Goal: Task Accomplishment & Management: Complete application form

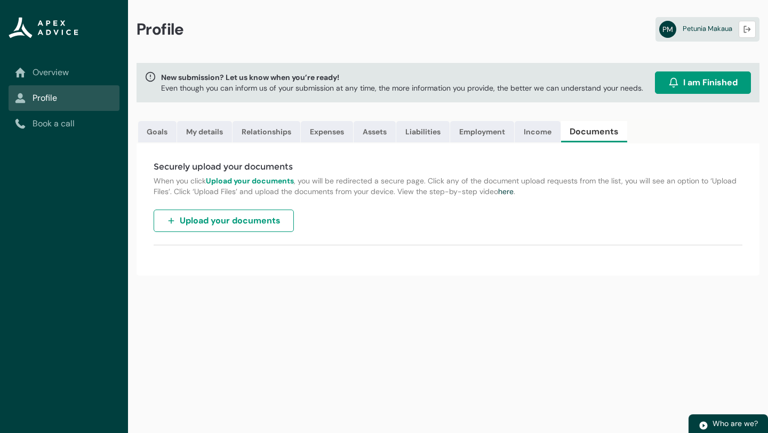
click at [215, 223] on span "Upload your documents" at bounding box center [230, 220] width 101 height 13
click at [169, 221] on img "button" at bounding box center [171, 221] width 9 height 9
click at [248, 221] on span "Upload your documents" at bounding box center [230, 220] width 101 height 13
click at [434, 293] on div "Profile PM [PERSON_NAME] Logout New submission? Let us know when you’re ready! …" at bounding box center [448, 216] width 640 height 433
click at [279, 221] on span "Upload your documents" at bounding box center [230, 220] width 101 height 13
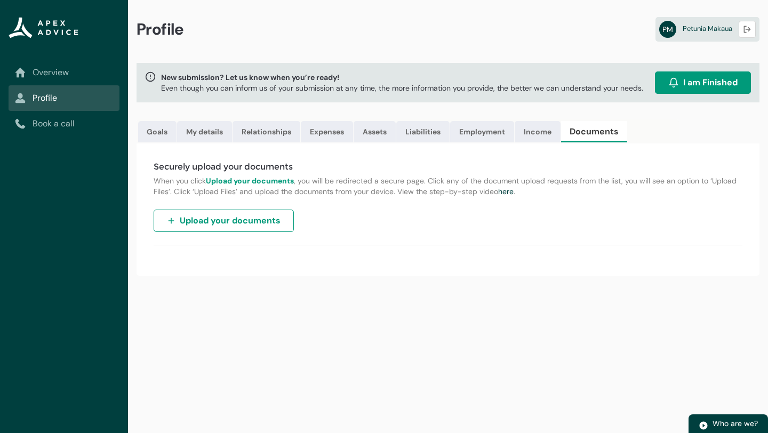
click at [223, 224] on span "Upload your documents" at bounding box center [230, 220] width 101 height 13
click at [161, 133] on link "Goals" at bounding box center [157, 131] width 38 height 21
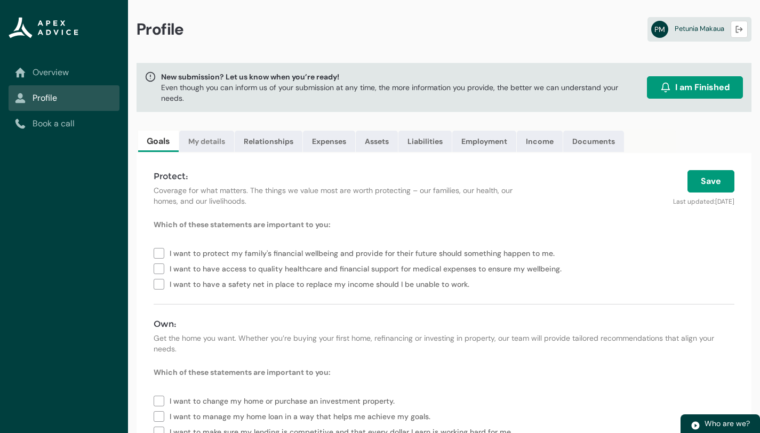
click at [204, 142] on link "My details" at bounding box center [206, 141] width 55 height 21
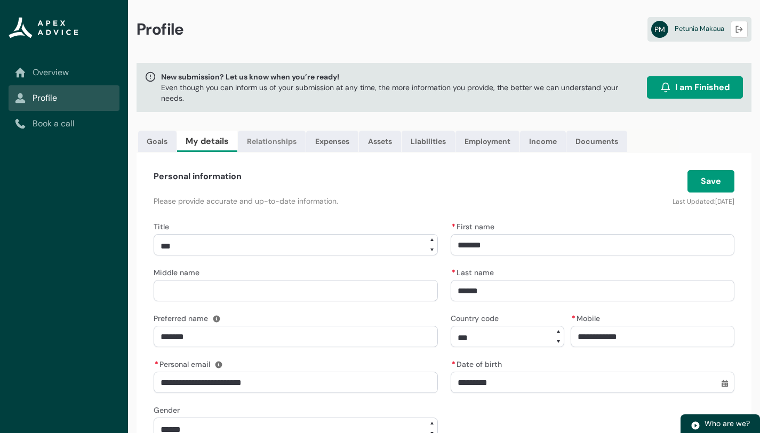
click at [261, 145] on link "Relationships" at bounding box center [272, 141] width 68 height 21
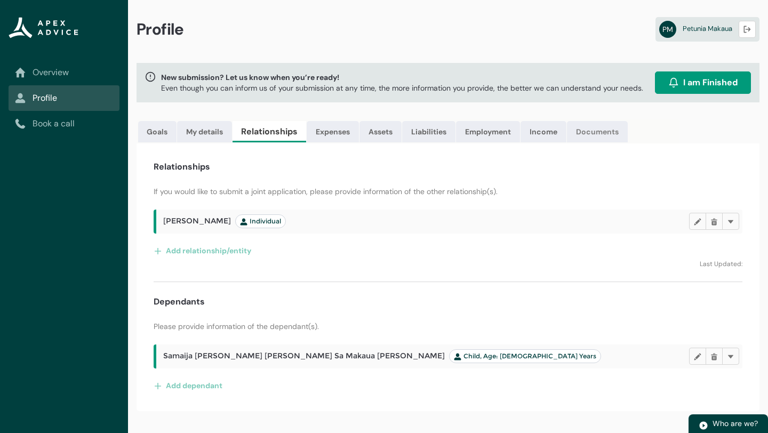
click at [608, 131] on link "Documents" at bounding box center [597, 131] width 61 height 21
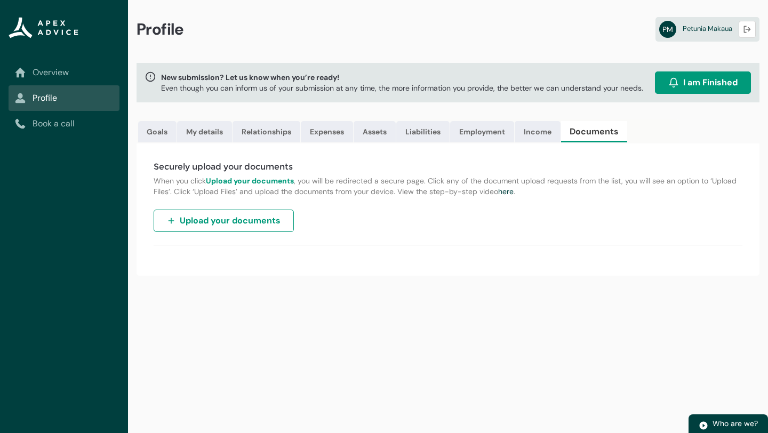
click at [703, 83] on span "I am Finished" at bounding box center [710, 82] width 54 height 13
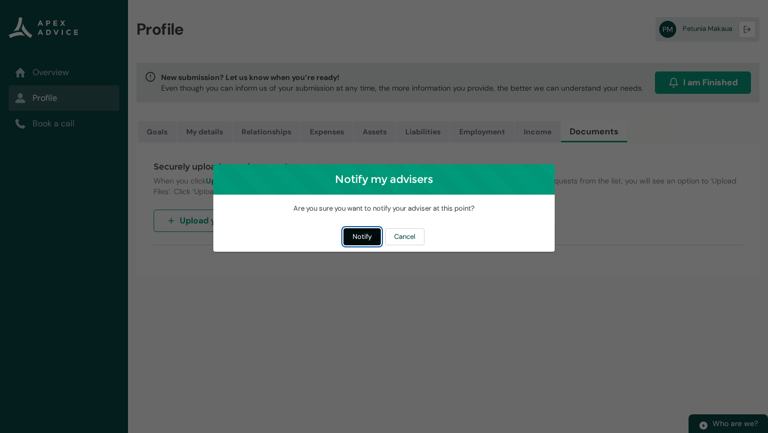
click at [363, 238] on button "Notify" at bounding box center [361, 236] width 37 height 17
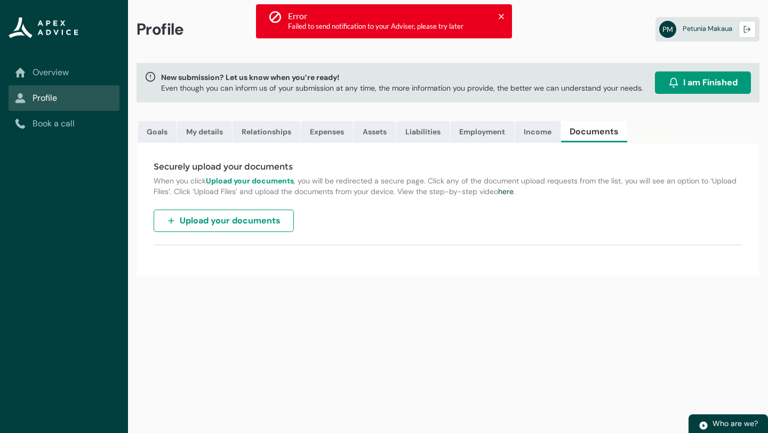
click at [546, 25] on div "Profile PM [PERSON_NAME] Logout" at bounding box center [448, 31] width 640 height 63
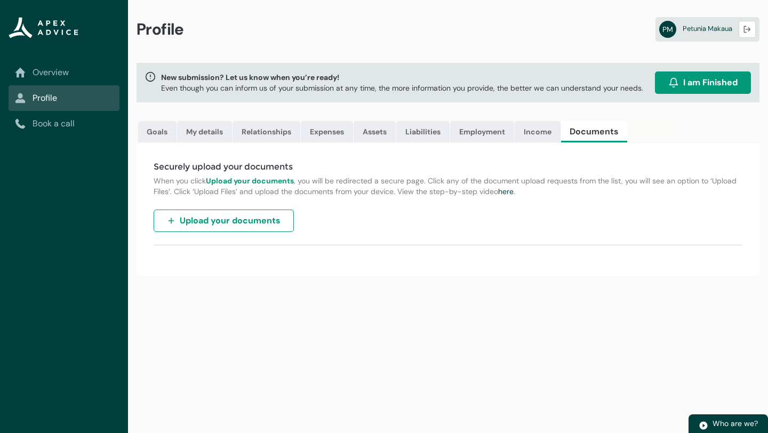
click at [550, 24] on div "Profile PM [PERSON_NAME] Logout" at bounding box center [448, 31] width 640 height 63
